Goal: Download file/media

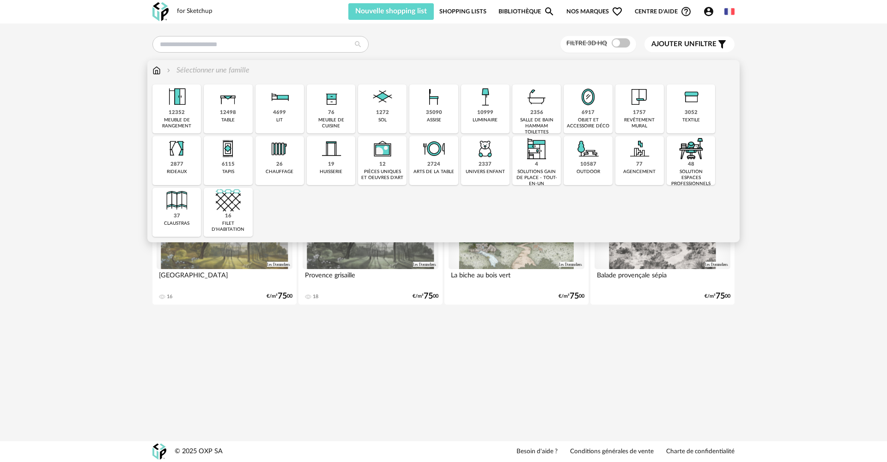
click at [428, 120] on div "assise" at bounding box center [434, 120] width 14 height 6
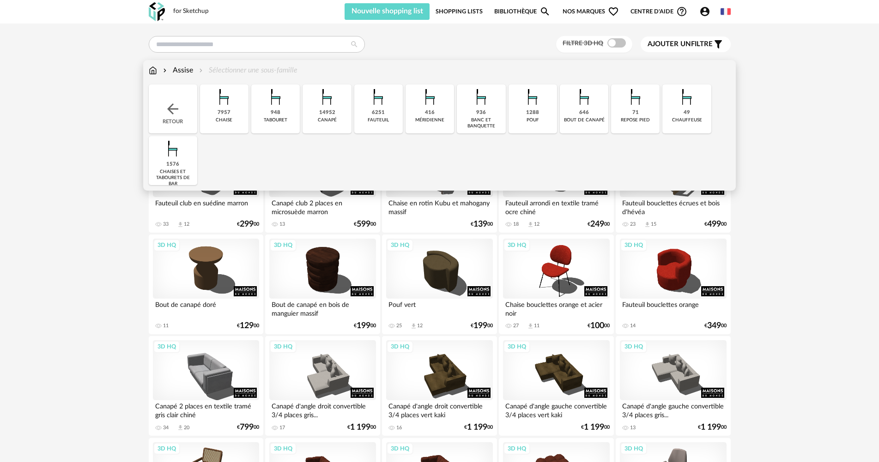
click at [329, 117] on div "canapé" at bounding box center [327, 120] width 19 height 6
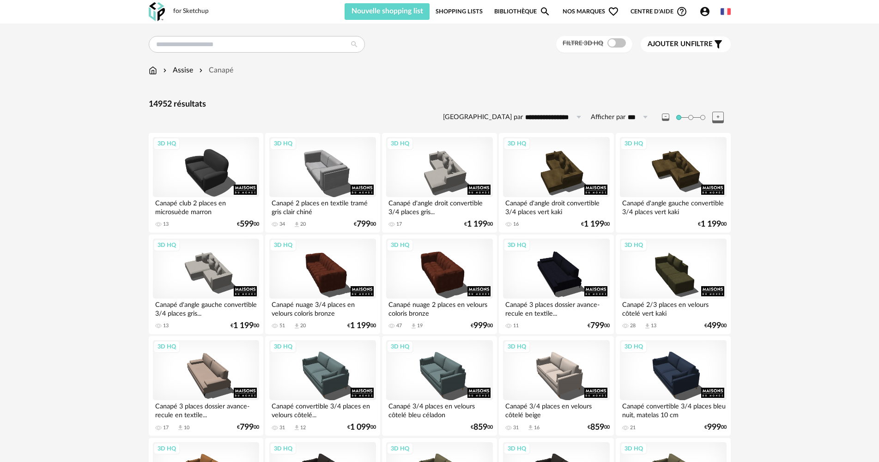
click at [715, 46] on icon "Filter icon" at bounding box center [718, 44] width 11 height 11
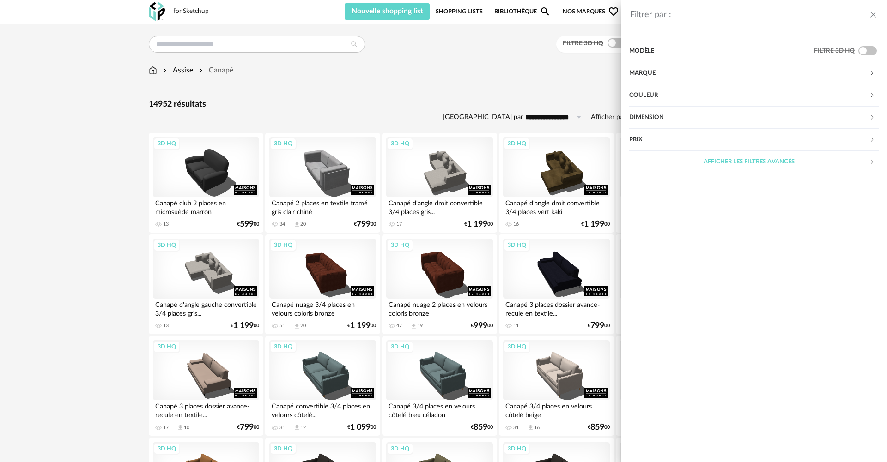
click at [543, 78] on div "Filtrer par : Modèle Filtre 3D HQ Marque &tradition 42 101 Copenhagen 0 366 Con…" at bounding box center [443, 231] width 887 height 462
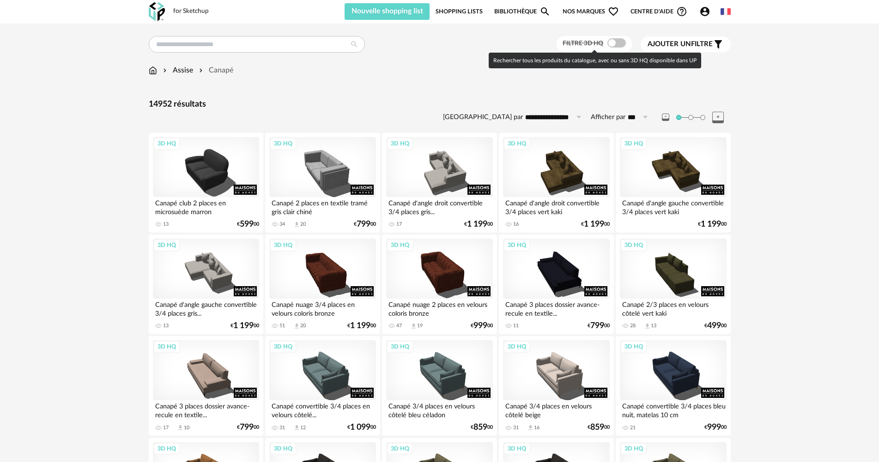
click at [611, 45] on span at bounding box center [616, 42] width 18 height 9
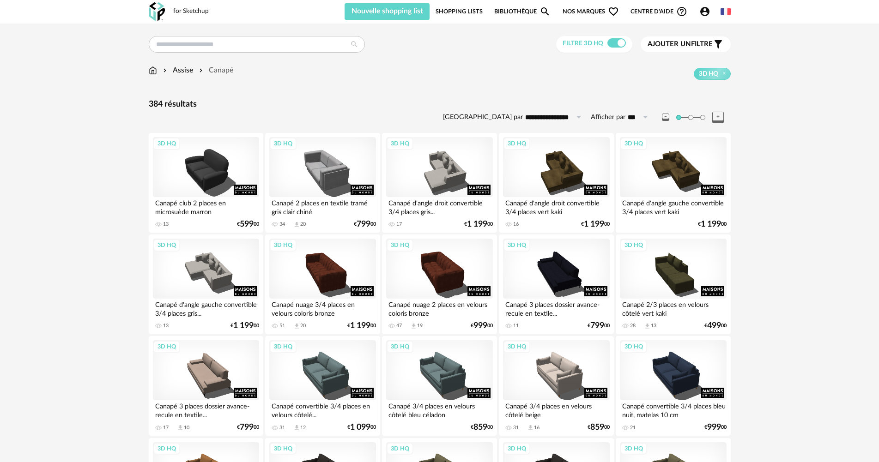
click at [708, 45] on span "Ajouter un filtre" at bounding box center [680, 44] width 65 height 9
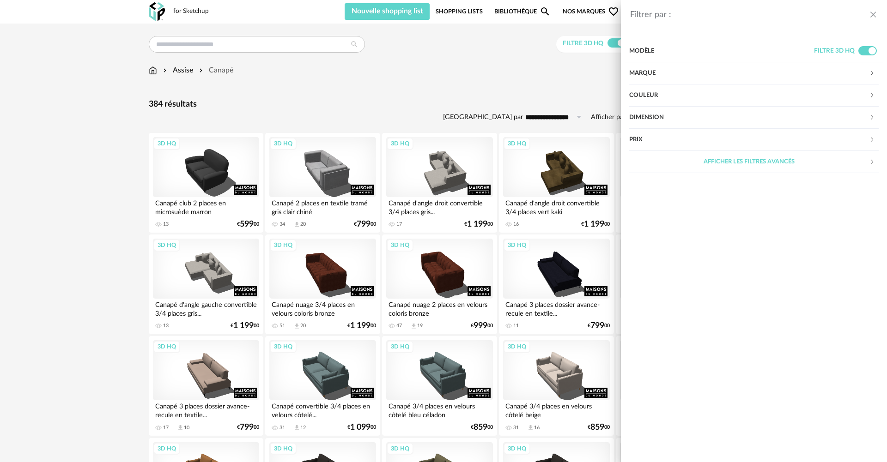
click at [664, 138] on div "Prix" at bounding box center [749, 140] width 240 height 22
click at [529, 96] on div "Filtrer par : Modèle Filtre 3D HQ Marque &tradition 0 101 Copenhagen 0 366 Conc…" at bounding box center [443, 231] width 887 height 462
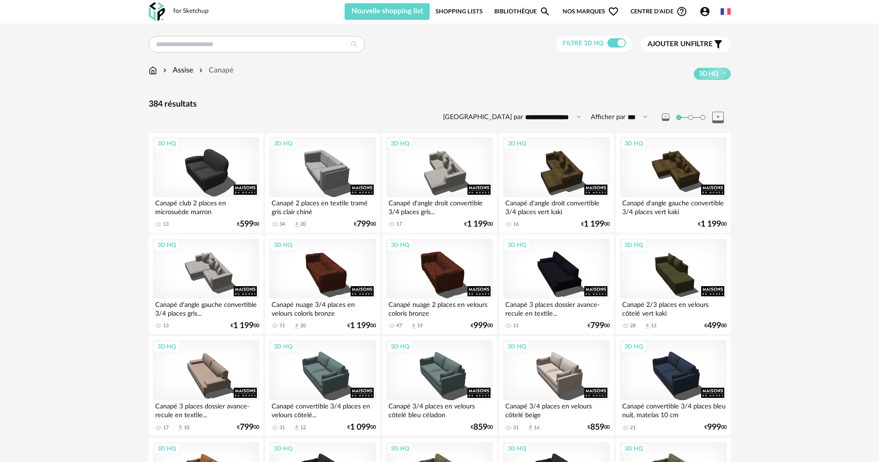
click at [577, 117] on icon at bounding box center [579, 117] width 12 height 15
click at [580, 170] on span "Prix décroissant" at bounding box center [562, 173] width 59 height 8
type input "**********"
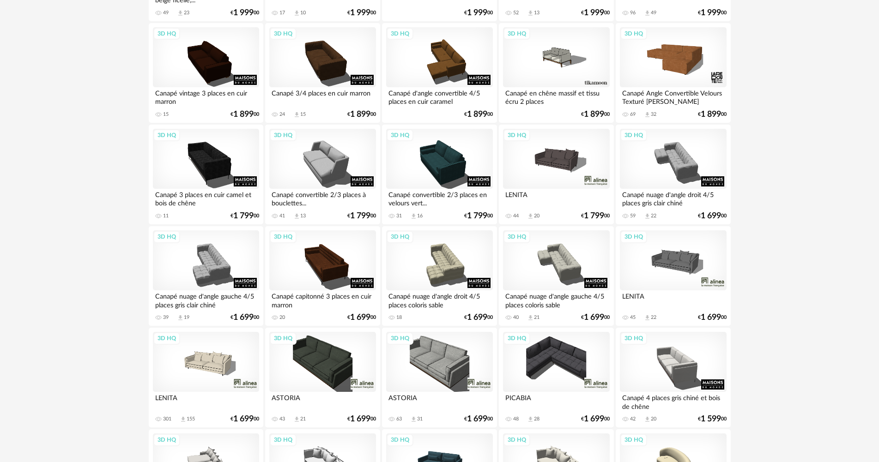
scroll to position [924, 0]
click at [682, 172] on div "3D HQ" at bounding box center [673, 158] width 106 height 60
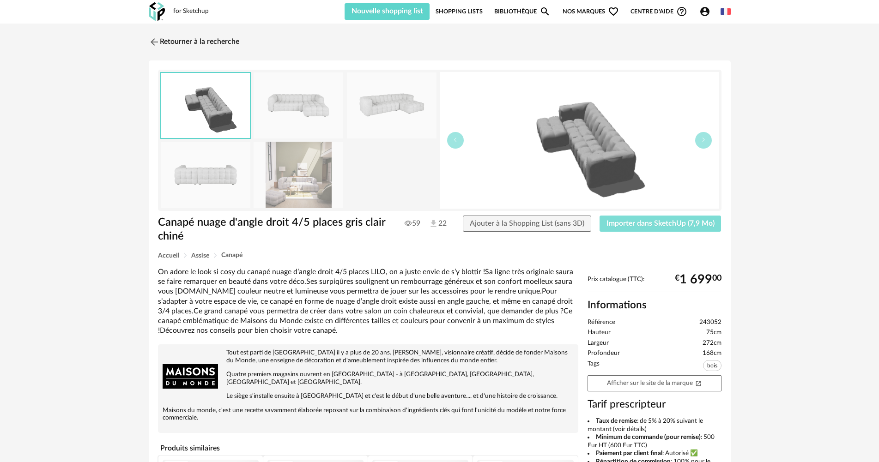
click at [679, 223] on span "Importer dans SketchUp (7,9 Mo)" at bounding box center [660, 223] width 108 height 7
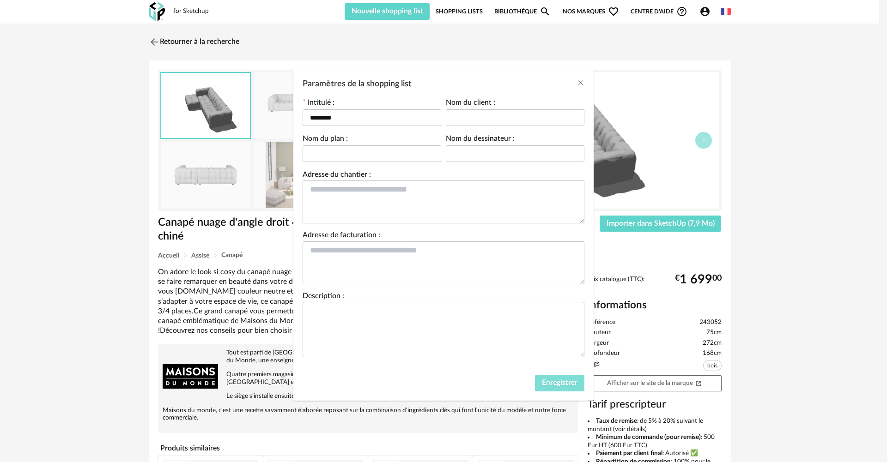
click at [556, 386] on span "Enregistrer" at bounding box center [560, 382] width 36 height 7
